Goal: Transaction & Acquisition: Purchase product/service

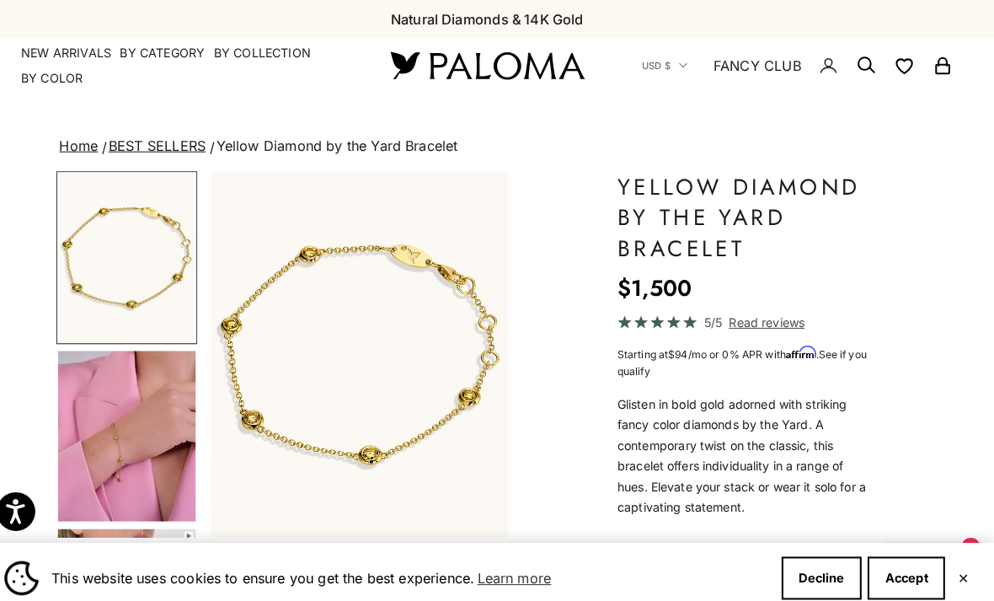
scroll to position [159, 0]
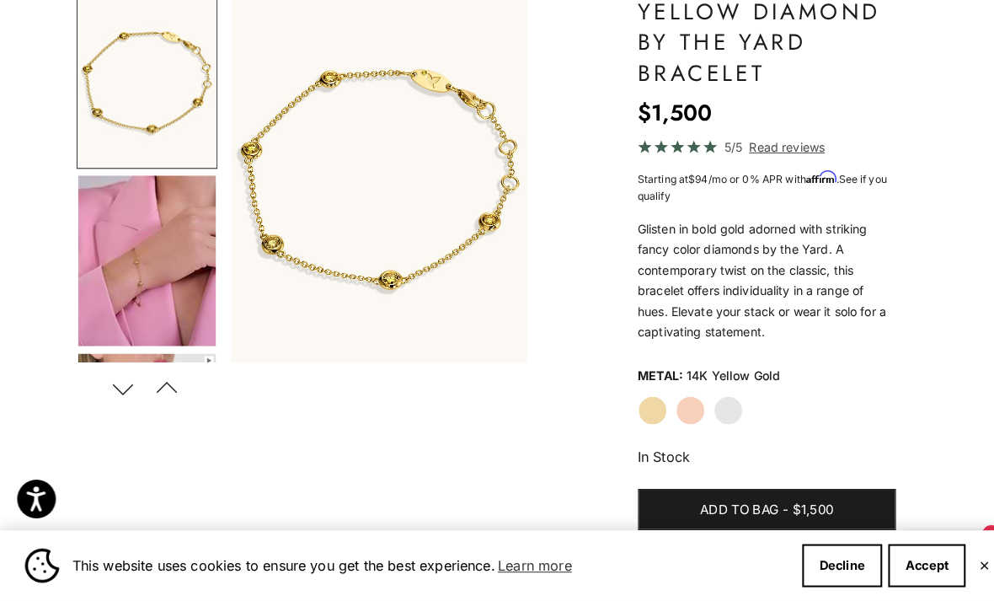
click at [146, 273] on img "Go to item 4" at bounding box center [144, 268] width 135 height 167
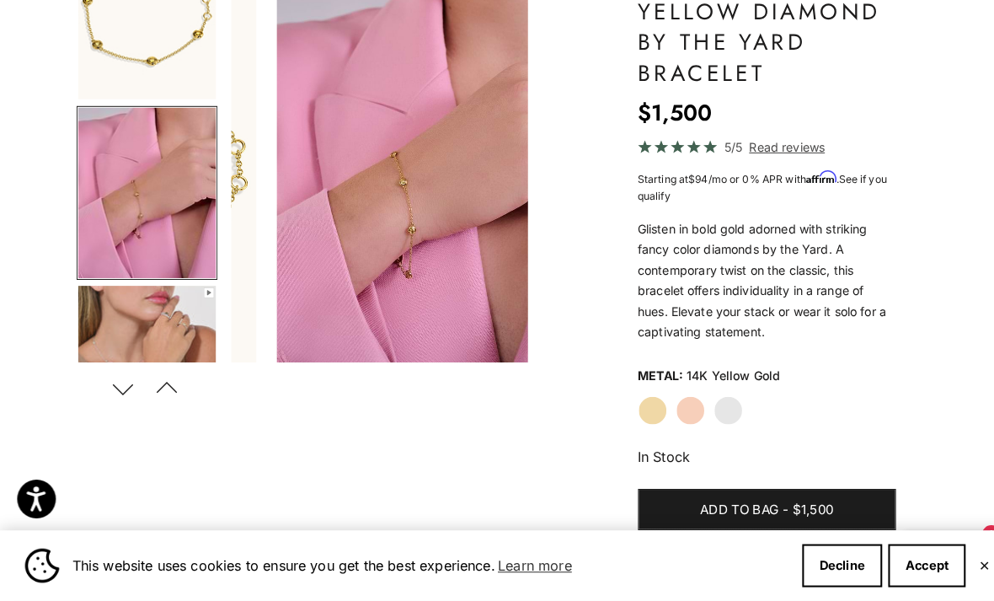
scroll to position [78, 0]
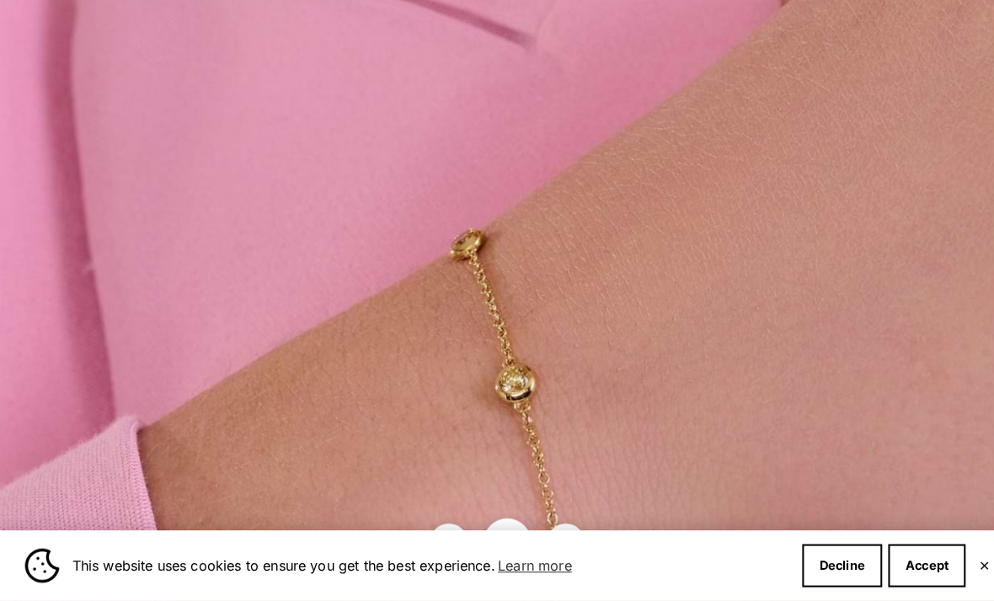
click at [442, 260] on img at bounding box center [613, 375] width 1450 height 1791
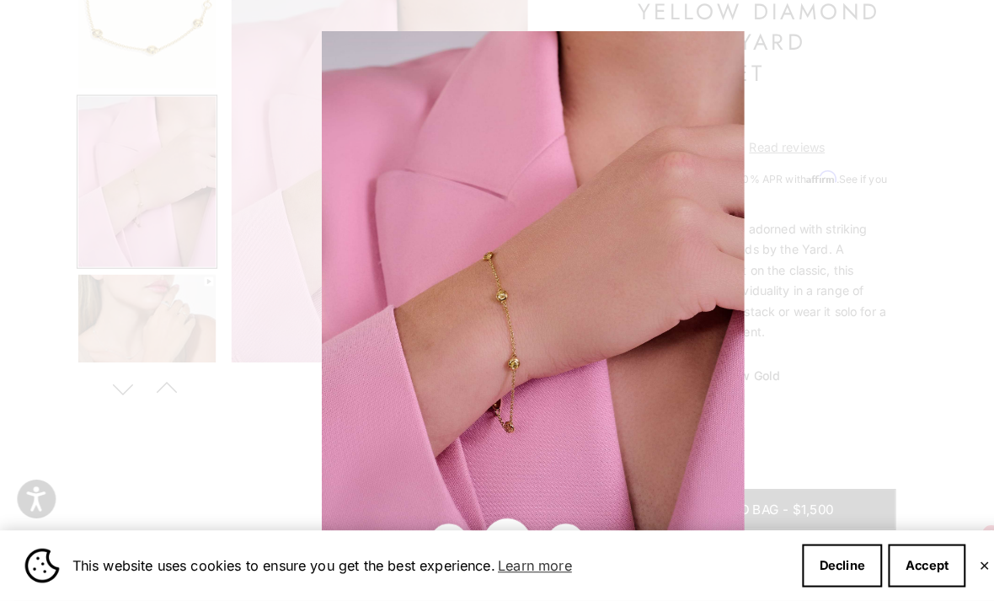
click at [656, 351] on img at bounding box center [522, 298] width 414 height 511
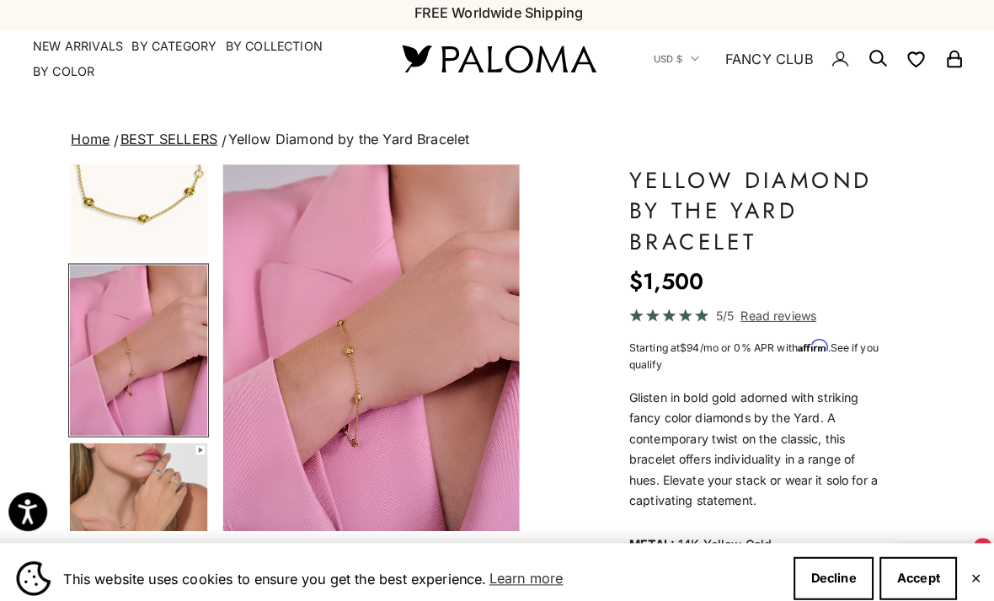
scroll to position [7, 0]
click at [167, 140] on link "BEST SELLERS" at bounding box center [173, 135] width 95 height 17
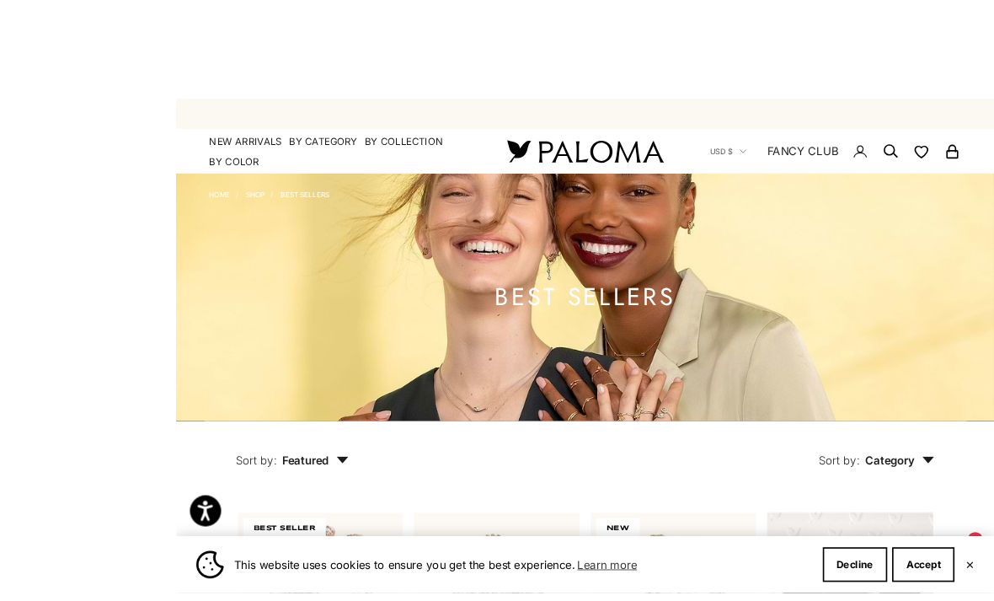
scroll to position [3, 0]
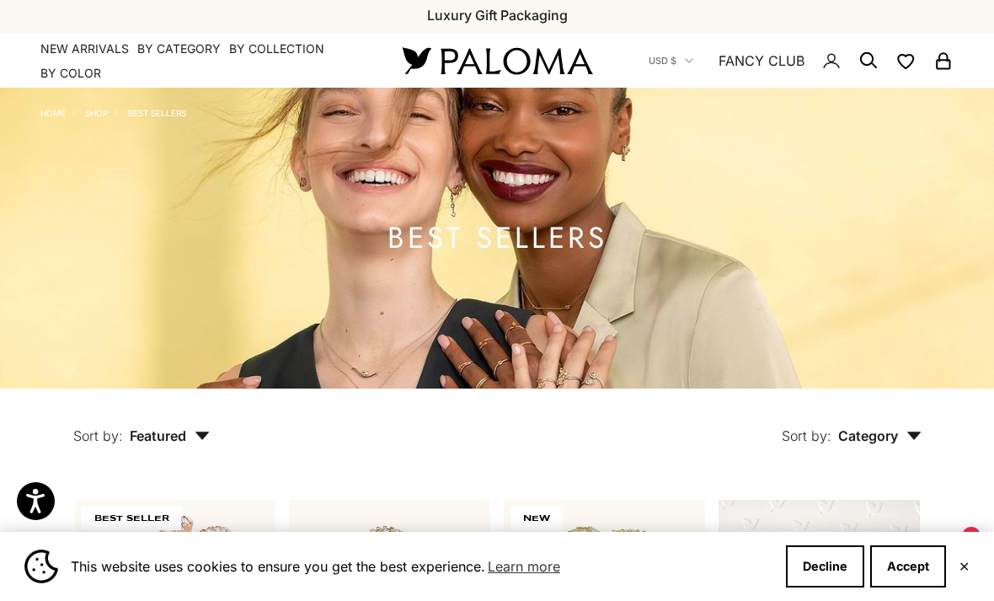
click at [104, 111] on link "Shop" at bounding box center [96, 113] width 23 height 10
click at [175, 110] on link "BEST SELLERS" at bounding box center [156, 113] width 59 height 10
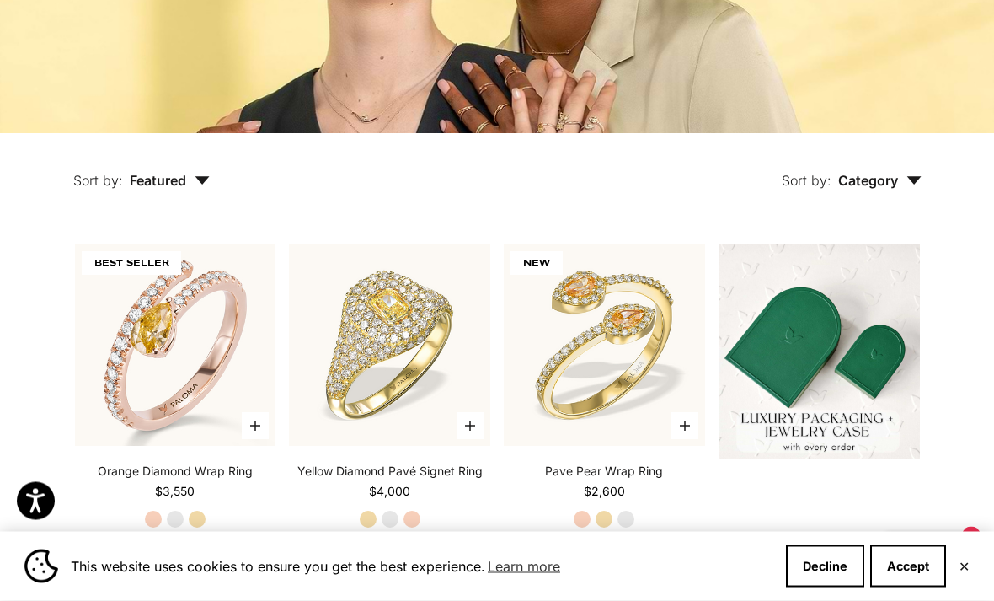
click at [190, 205] on button "Sort by: Featured" at bounding box center [142, 169] width 214 height 71
click at [907, 189] on span "Category" at bounding box center [879, 180] width 83 height 17
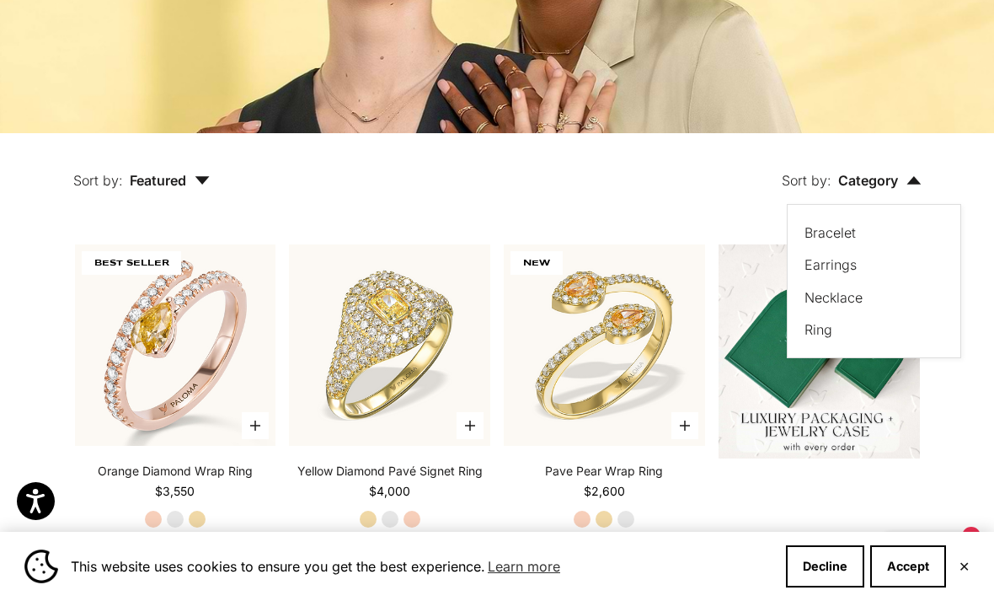
click at [850, 244] on label "Bracelet" at bounding box center [830, 233] width 51 height 22
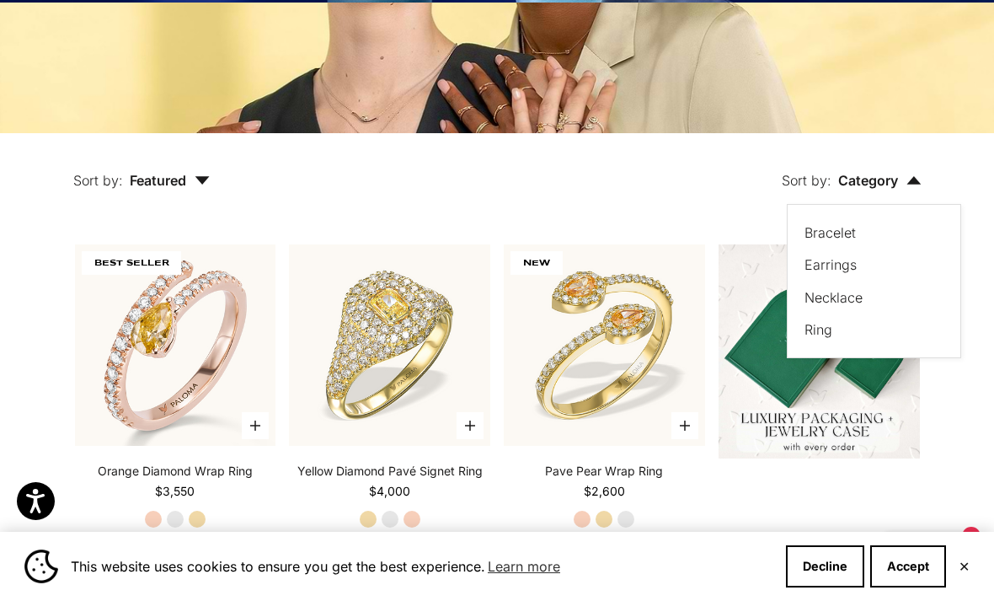
scroll to position [273, 0]
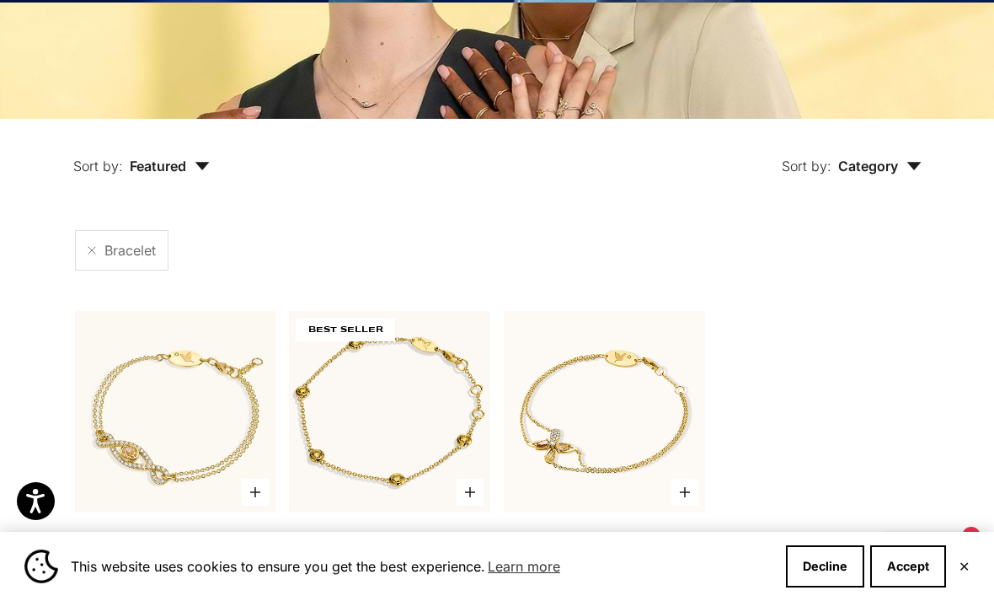
click at [826, 269] on div "Bracelet" at bounding box center [497, 250] width 845 height 40
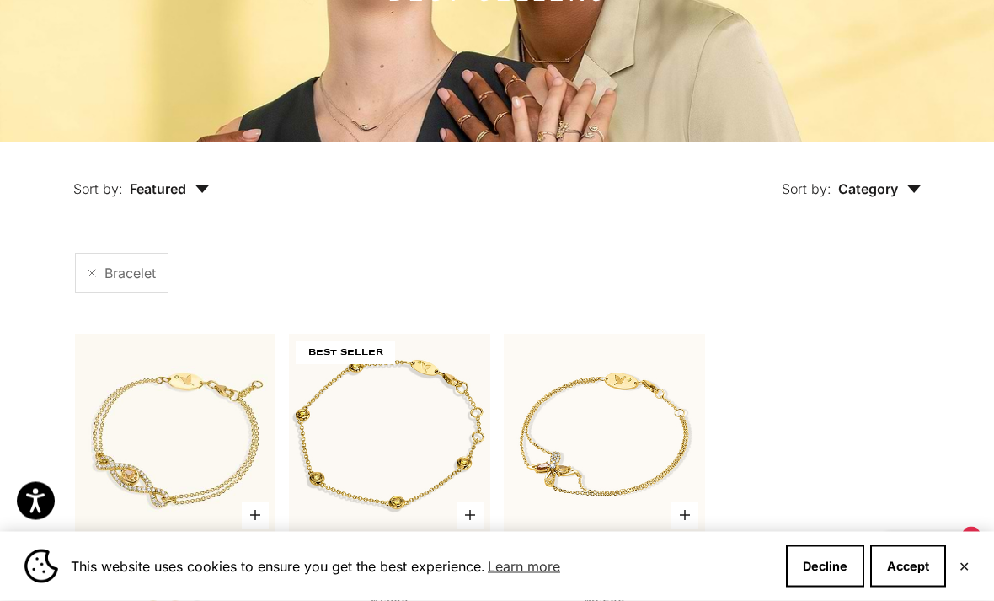
scroll to position [226, 0]
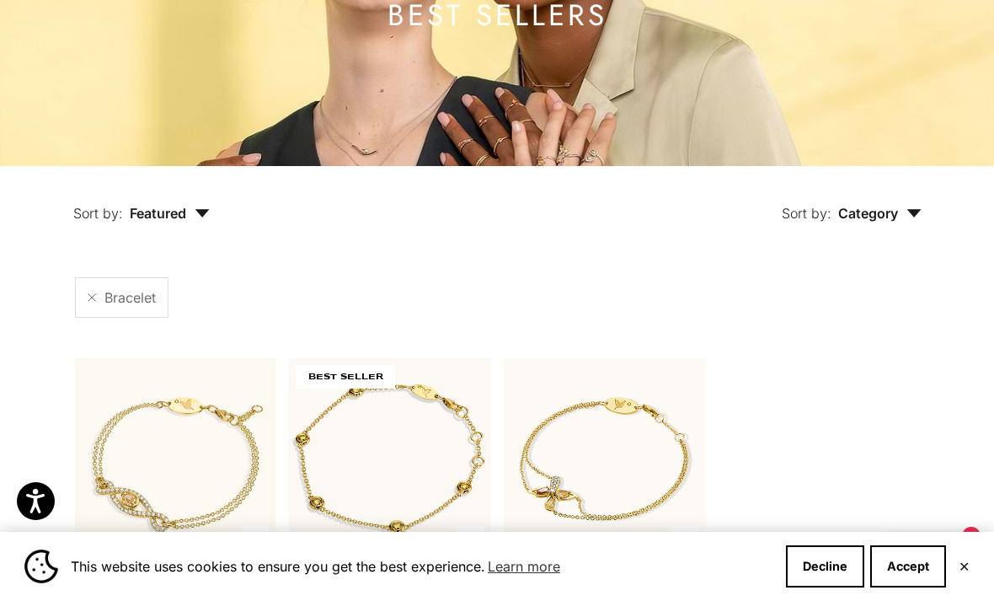
click at [925, 237] on button "Sort by: Category" at bounding box center [851, 201] width 217 height 71
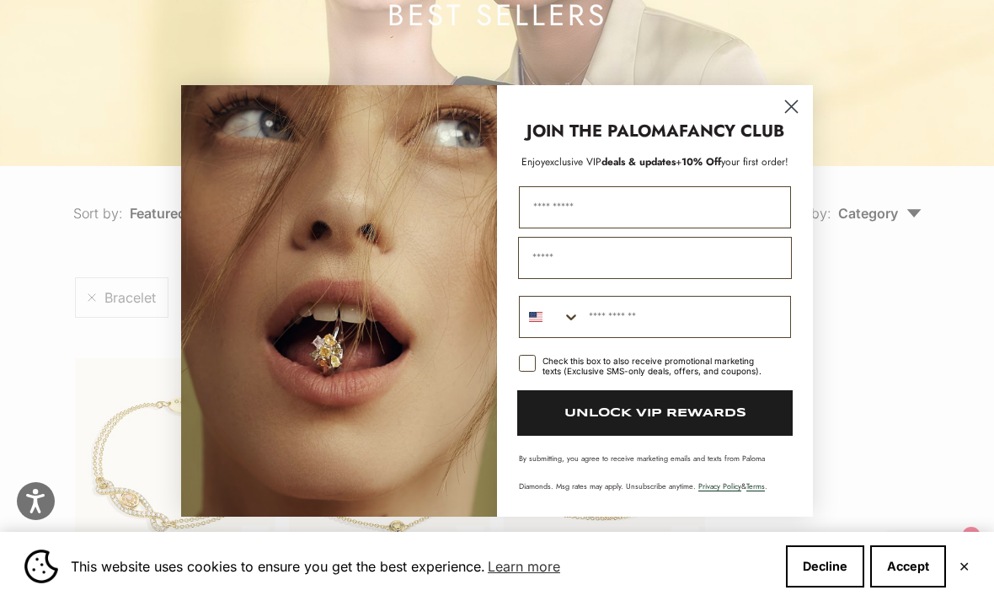
click at [796, 107] on circle "Close dialog" at bounding box center [792, 106] width 28 height 28
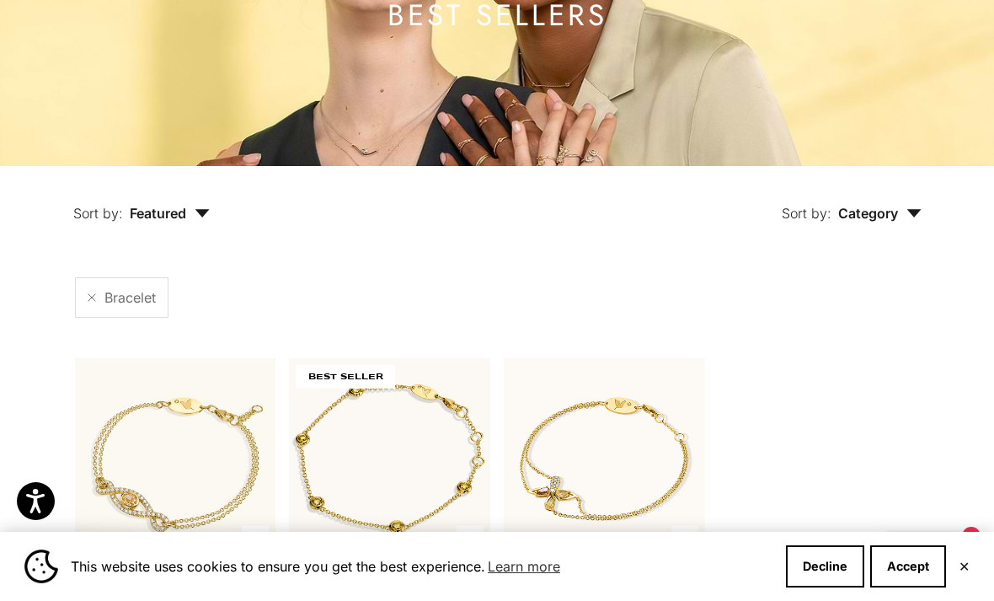
click at [888, 237] on button "Sort by: Category" at bounding box center [851, 201] width 217 height 71
click at [824, 373] on label "Ring" at bounding box center [819, 362] width 28 height 22
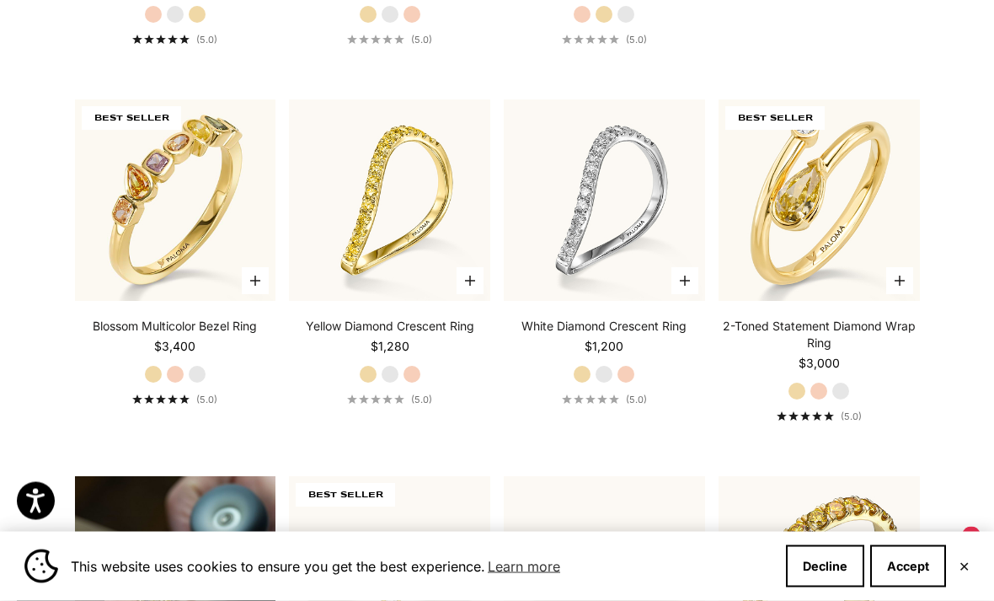
scroll to position [844, 0]
click at [193, 254] on img at bounding box center [176, 200] width 222 height 222
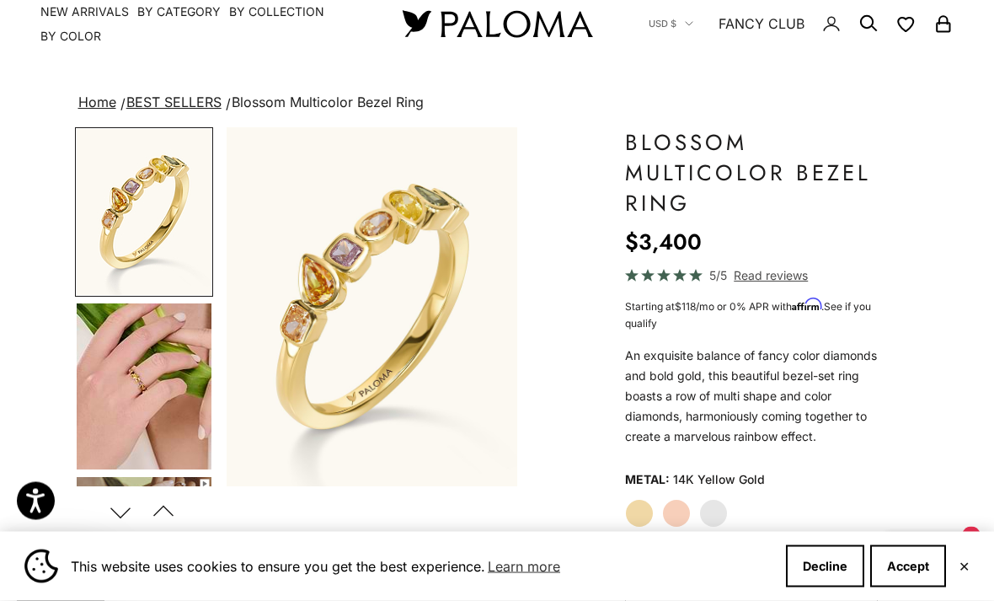
scroll to position [19, 0]
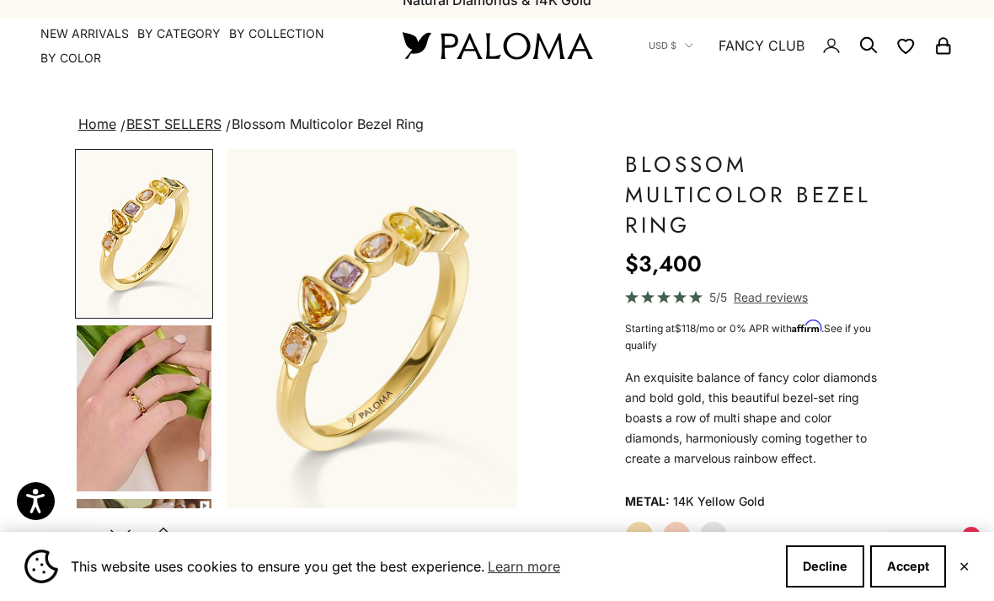
click at [166, 433] on img "Go to item 5" at bounding box center [144, 408] width 135 height 166
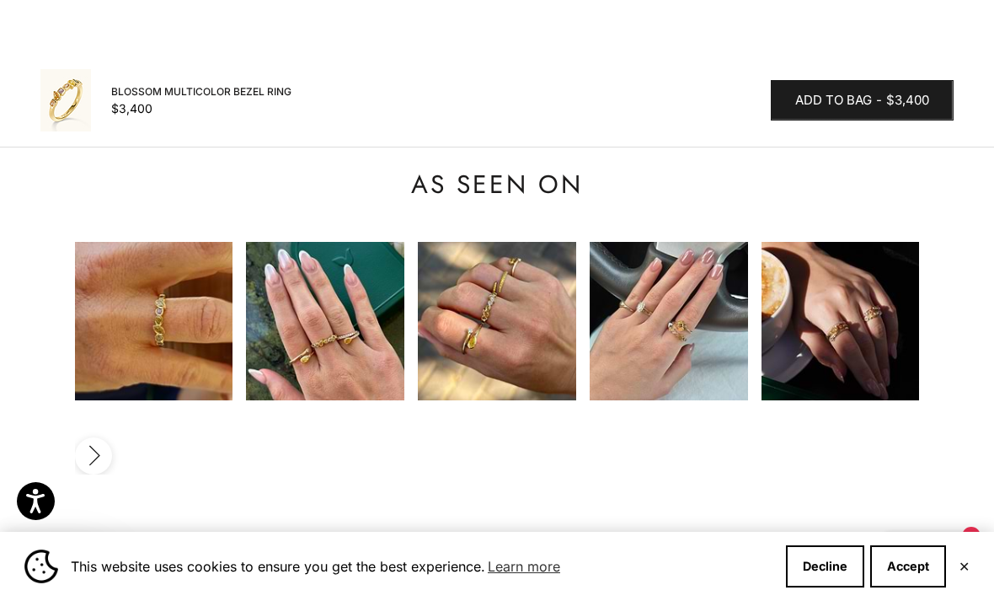
scroll to position [1852, 0]
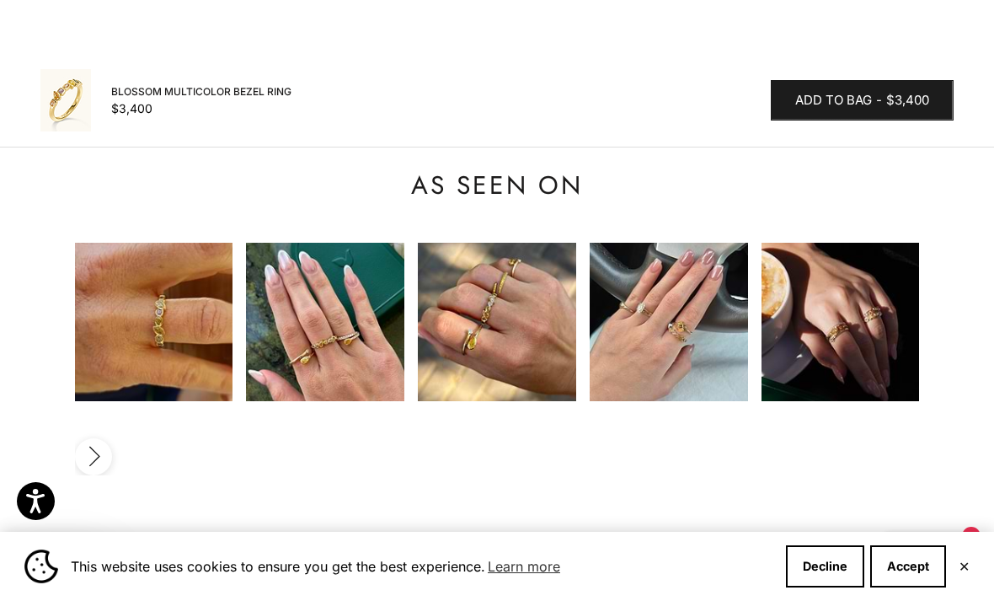
click at [340, 271] on img at bounding box center [325, 322] width 158 height 158
click at [344, 290] on img at bounding box center [325, 322] width 158 height 158
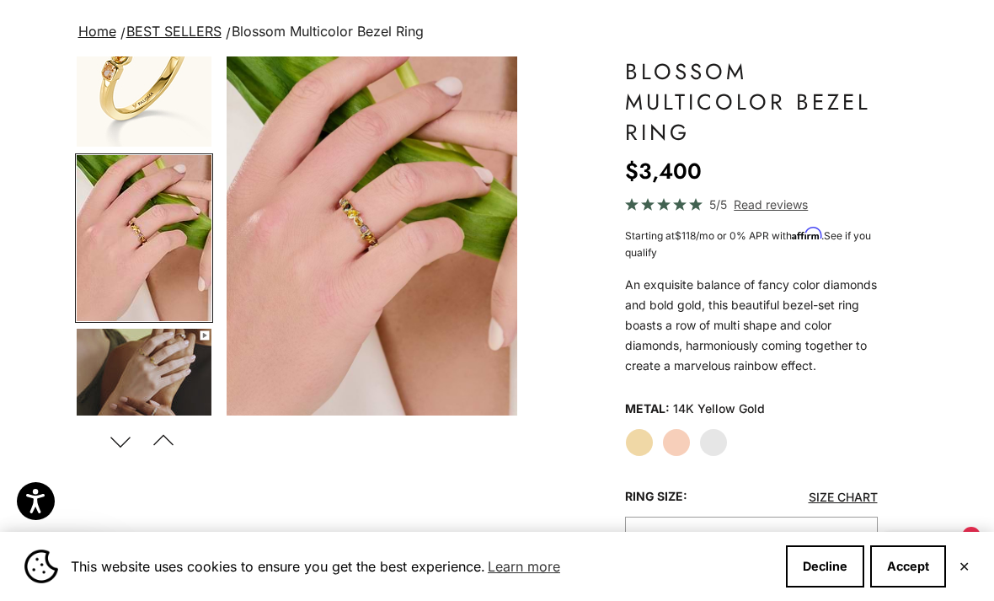
scroll to position [0, 0]
